Goal: Task Accomplishment & Management: Manage account settings

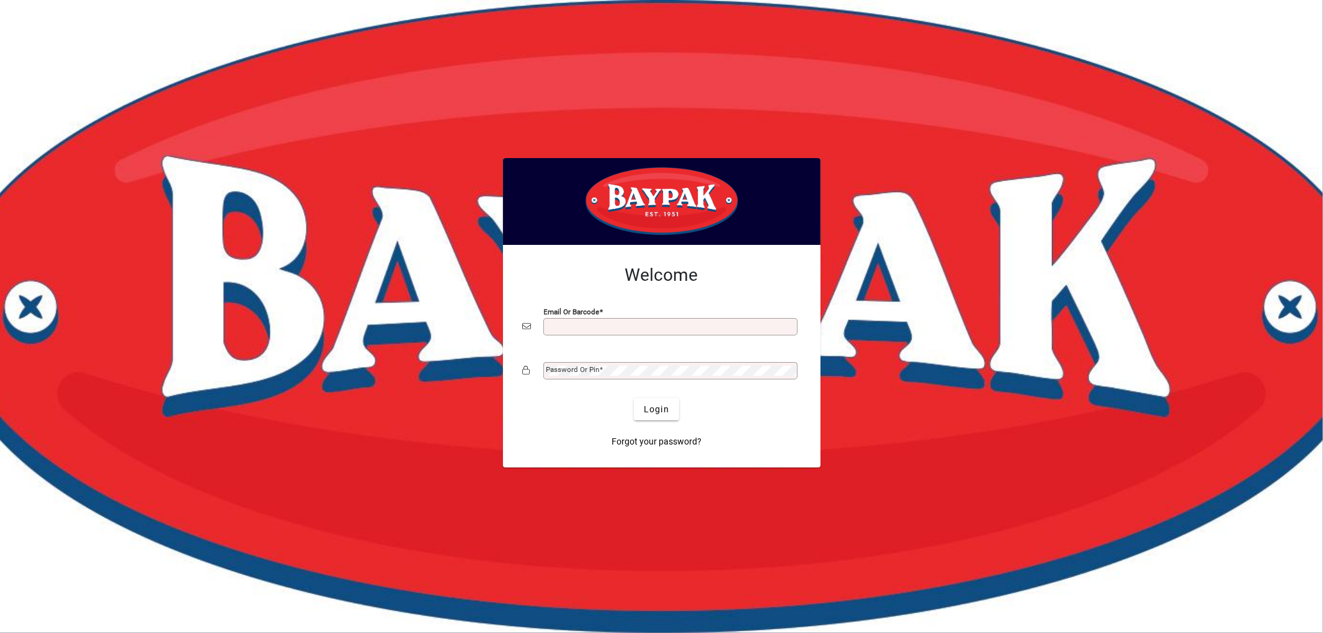
click at [634, 324] on input "Email or Barcode" at bounding box center [672, 327] width 251 height 10
type input "**********"
click at [650, 406] on span "Login" at bounding box center [656, 409] width 25 height 13
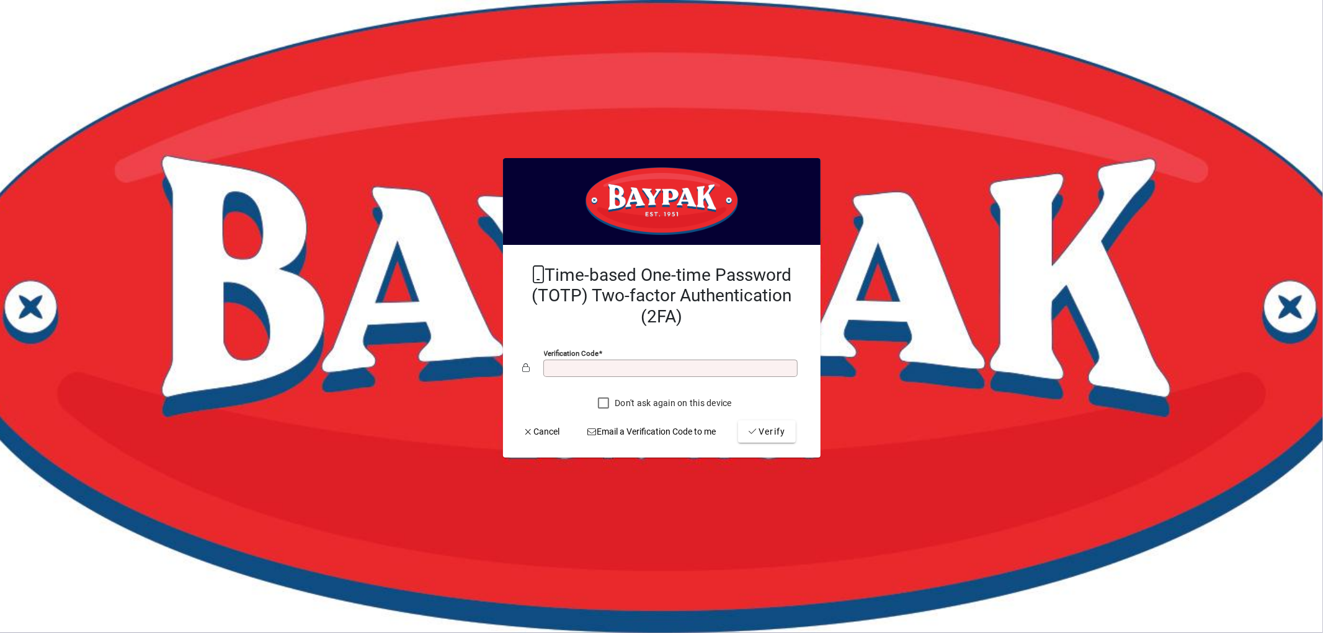
click at [593, 373] on input "Verification code" at bounding box center [672, 369] width 251 height 10
